Goal: Navigation & Orientation: Understand site structure

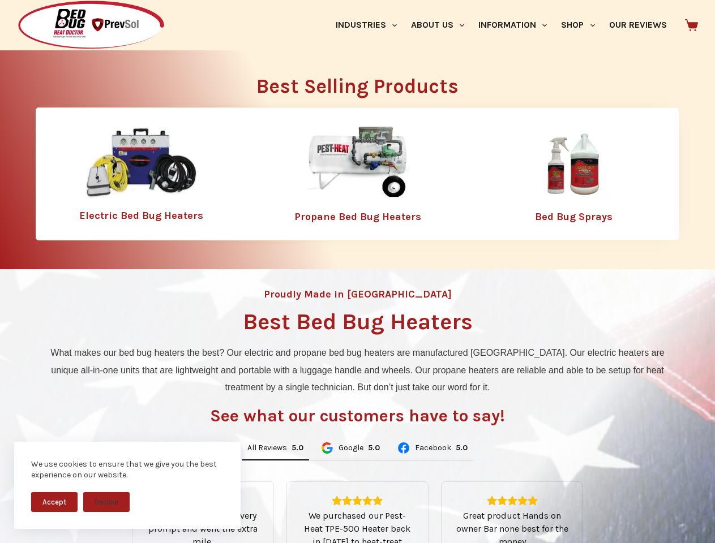
click at [357, 272] on div "Proudly Made in [GEOGRAPHIC_DATA] Best Bed Bug Heaters What makes our bed bug h…" at bounding box center [357, 484] width 715 height 430
click at [54, 502] on button "Accept" at bounding box center [54, 502] width 46 height 20
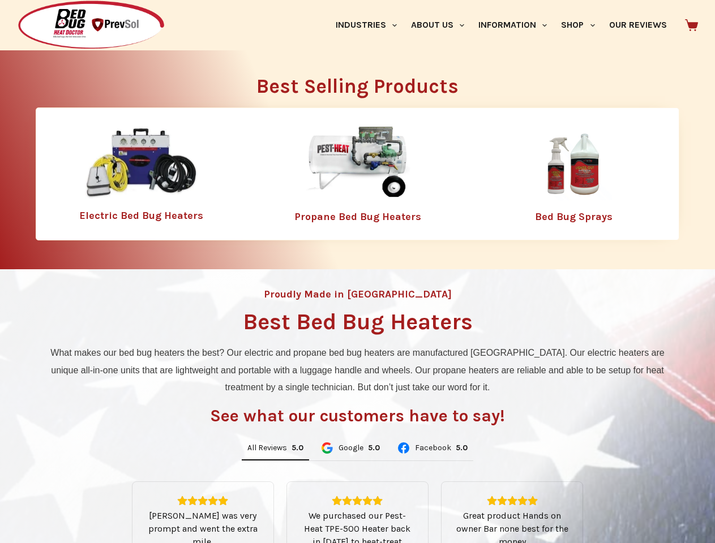
click at [106, 502] on button "Decline" at bounding box center [106, 511] width 46 height 20
click at [370, 25] on link "Industries" at bounding box center [365, 25] width 75 height 50
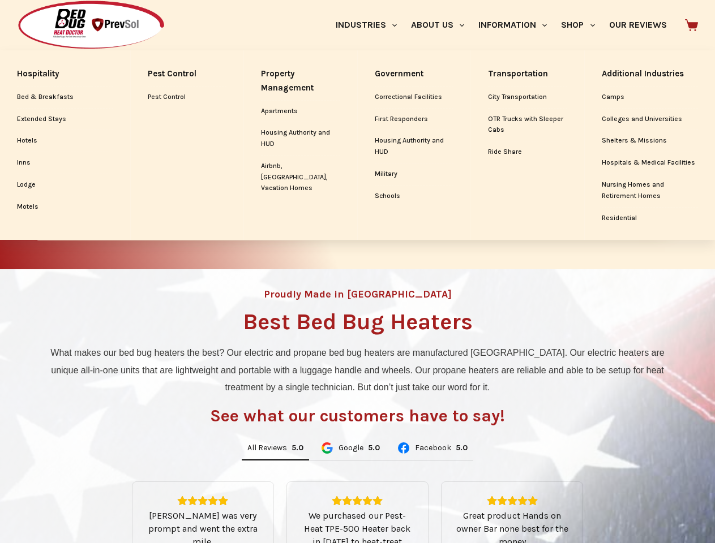
click at [442, 25] on link "About Us" at bounding box center [436, 25] width 67 height 50
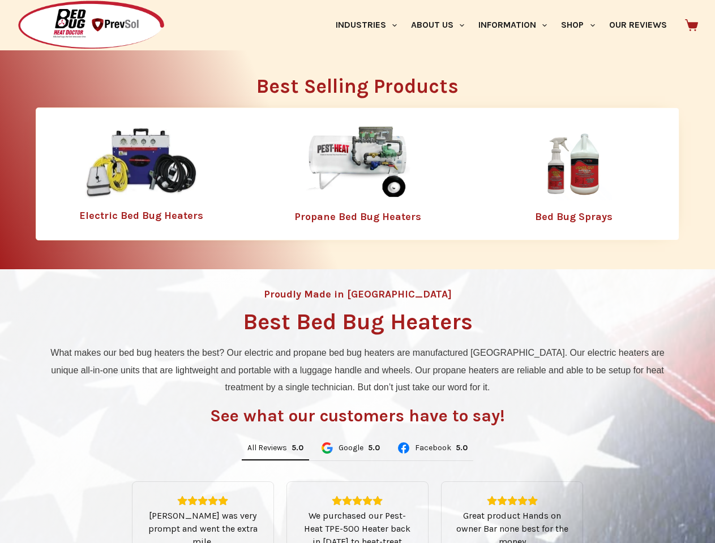
click at [517, 25] on link "Information" at bounding box center [512, 25] width 83 height 50
click at [582, 25] on link "Shop" at bounding box center [578, 25] width 48 height 50
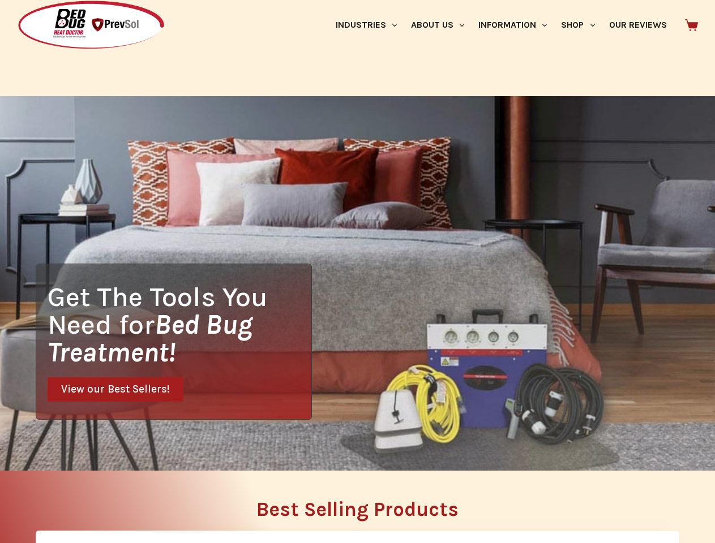
click at [275, 449] on div "Get The Tools You Need for Bed Bug Treatment! View our Best Sellers!" at bounding box center [357, 283] width 715 height 375
click at [350, 449] on div "Get The Tools You Need for Bed Bug Treatment! View our Best Sellers!" at bounding box center [357, 283] width 715 height 375
